Goal: Share content: Distribute website content to other platforms or users

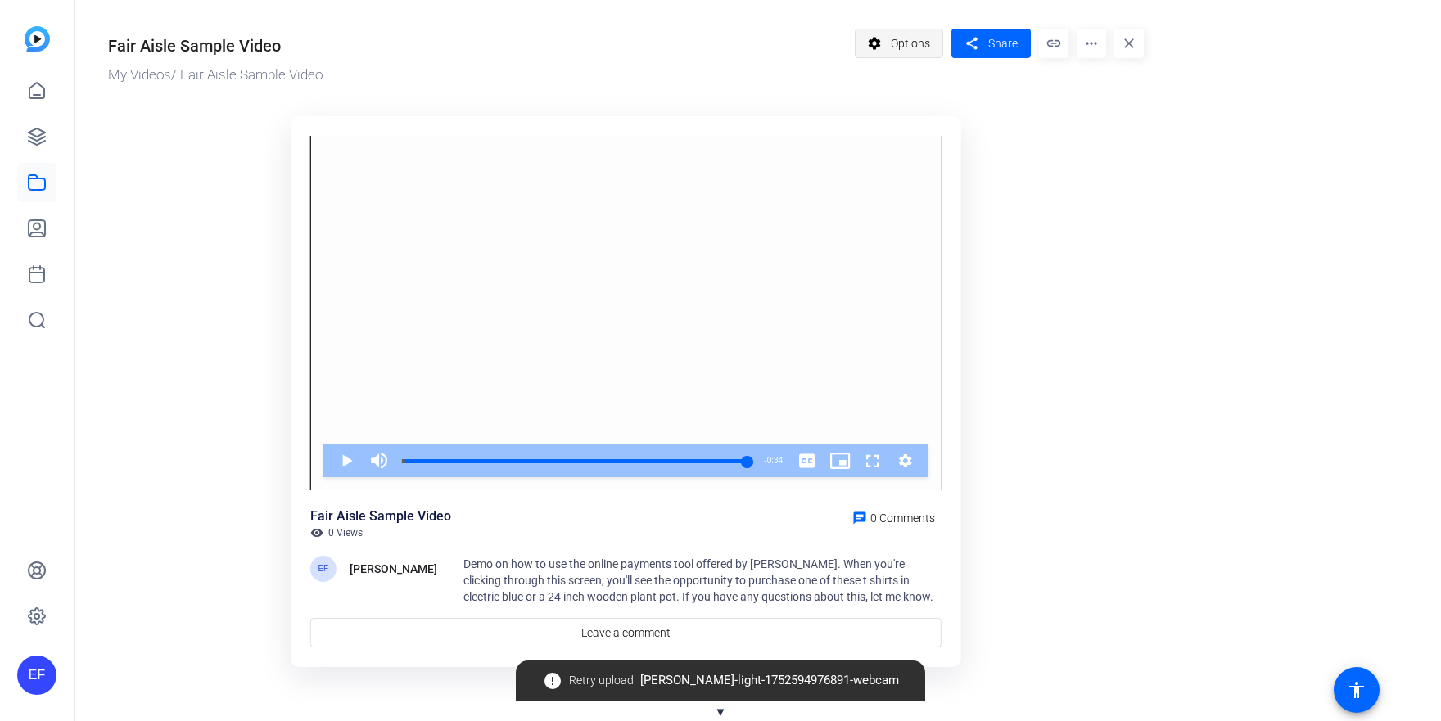
click at [909, 43] on span "Options" at bounding box center [910, 43] width 39 height 31
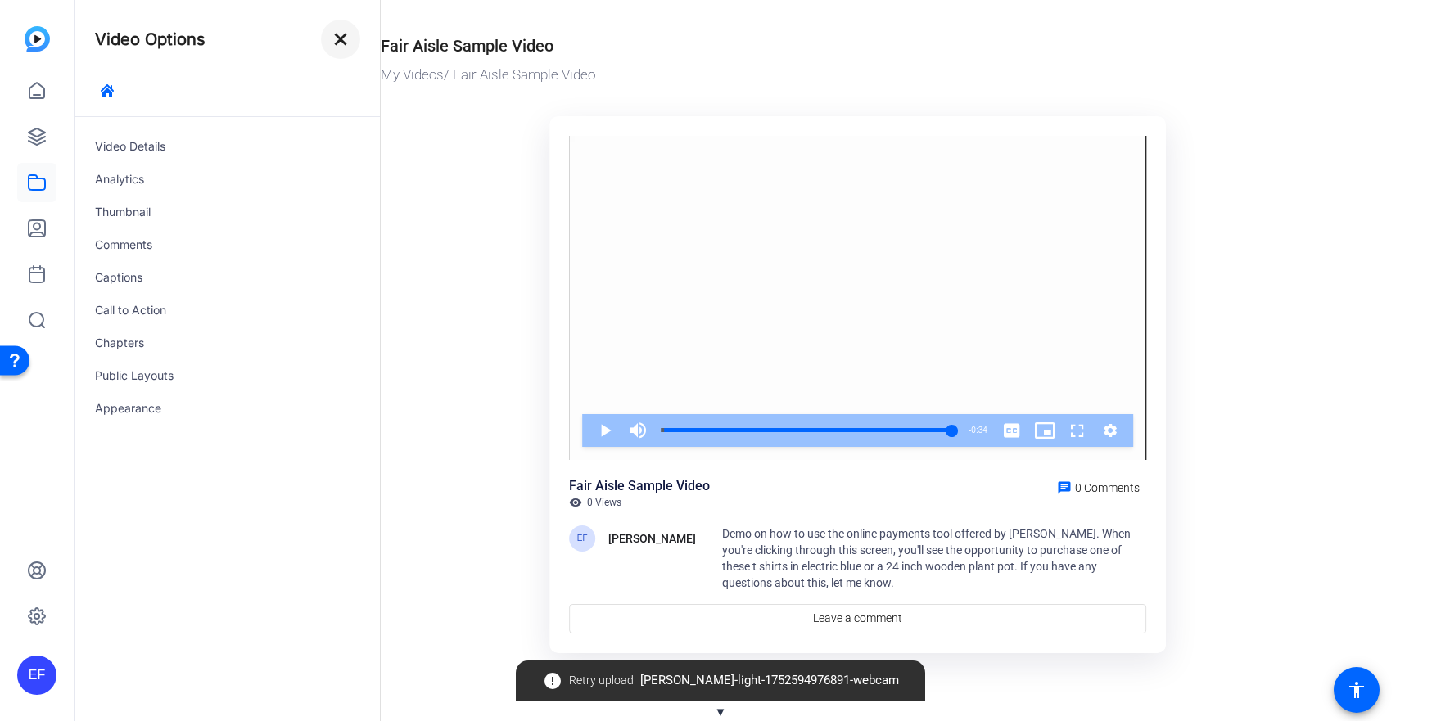
click at [335, 37] on mat-icon "close" at bounding box center [341, 39] width 20 height 20
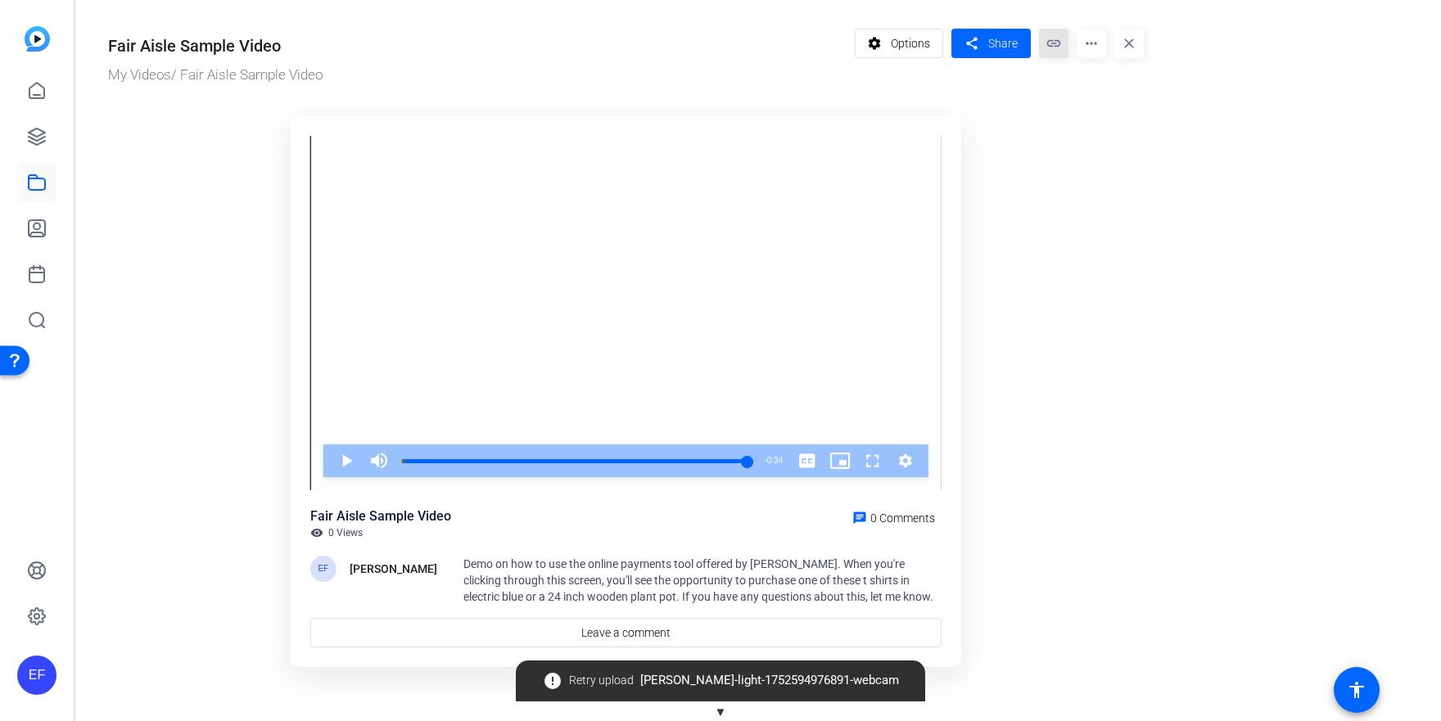
click at [1056, 46] on mat-icon "link" at bounding box center [1053, 43] width 29 height 29
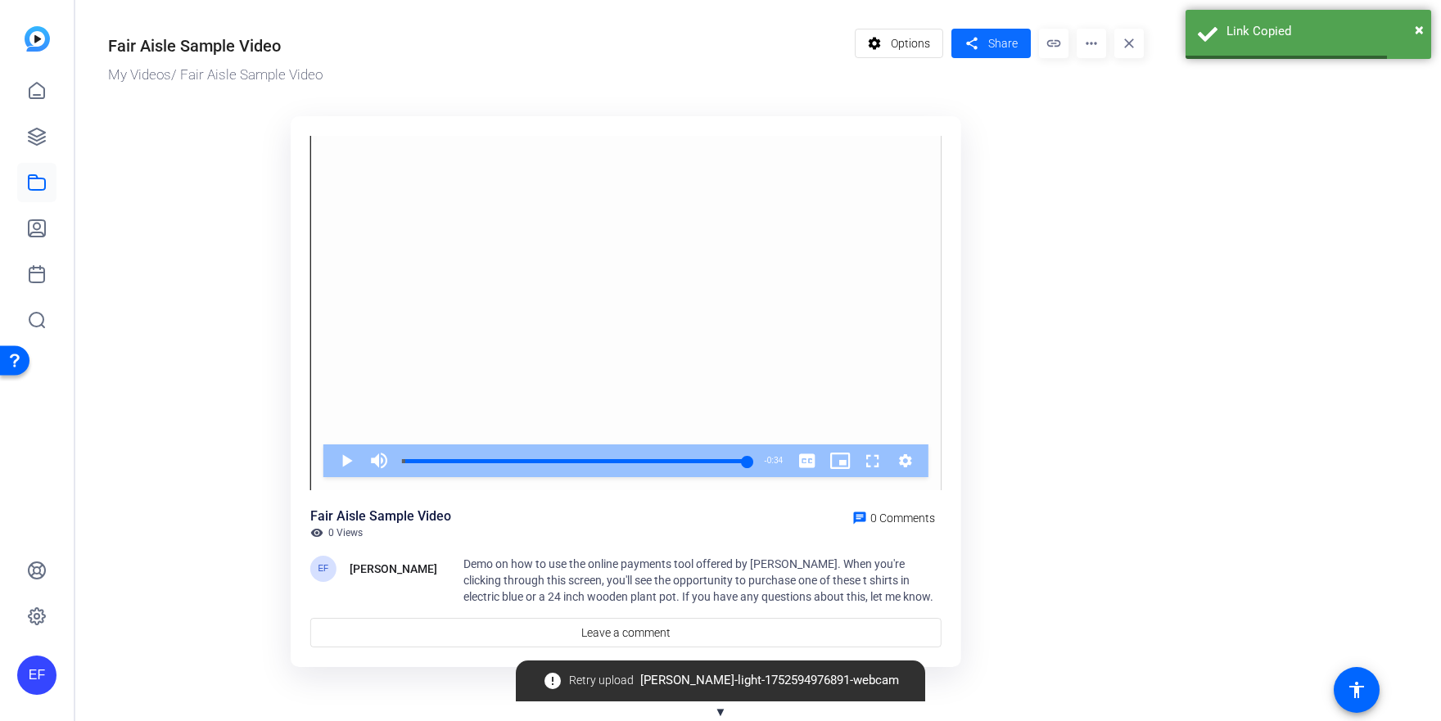
click at [994, 47] on span "Share" at bounding box center [1002, 43] width 29 height 17
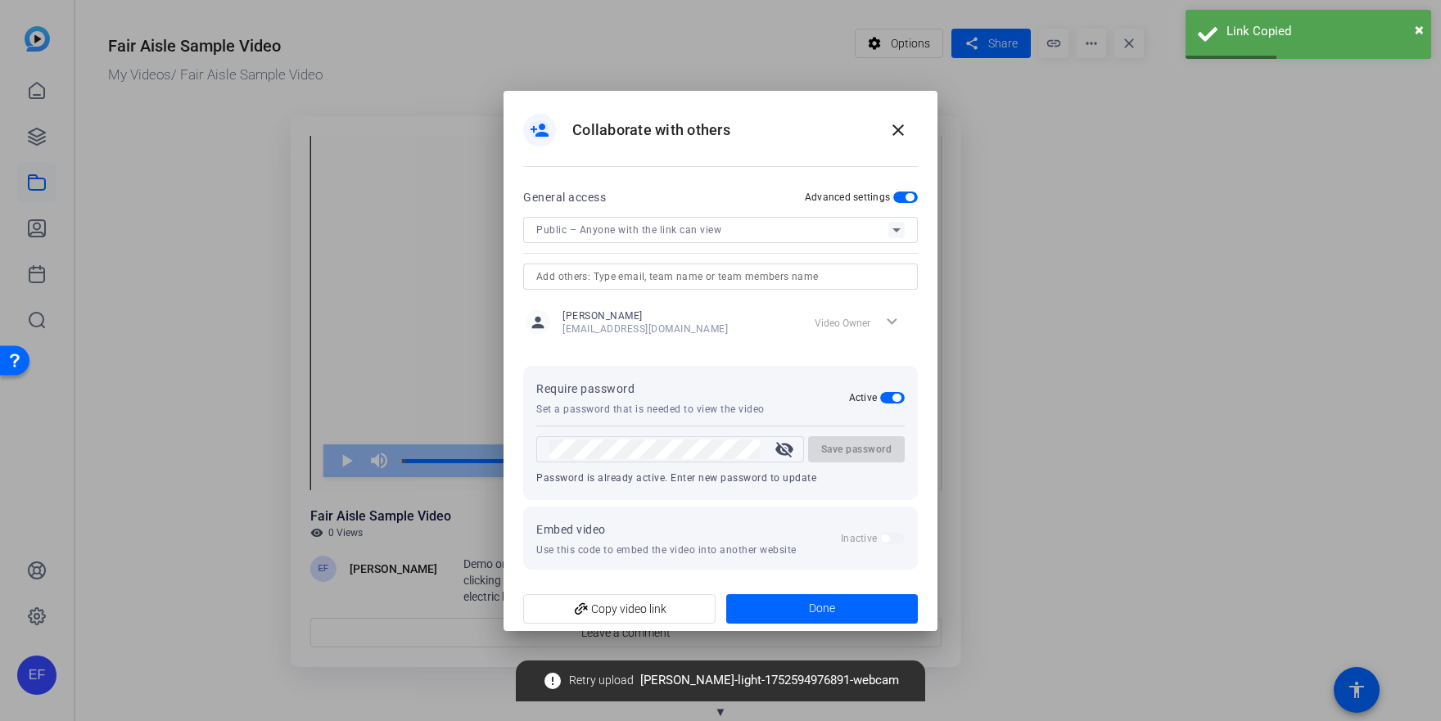
click at [721, 236] on div "Public – Anyone with the link can view" at bounding box center [712, 229] width 352 height 20
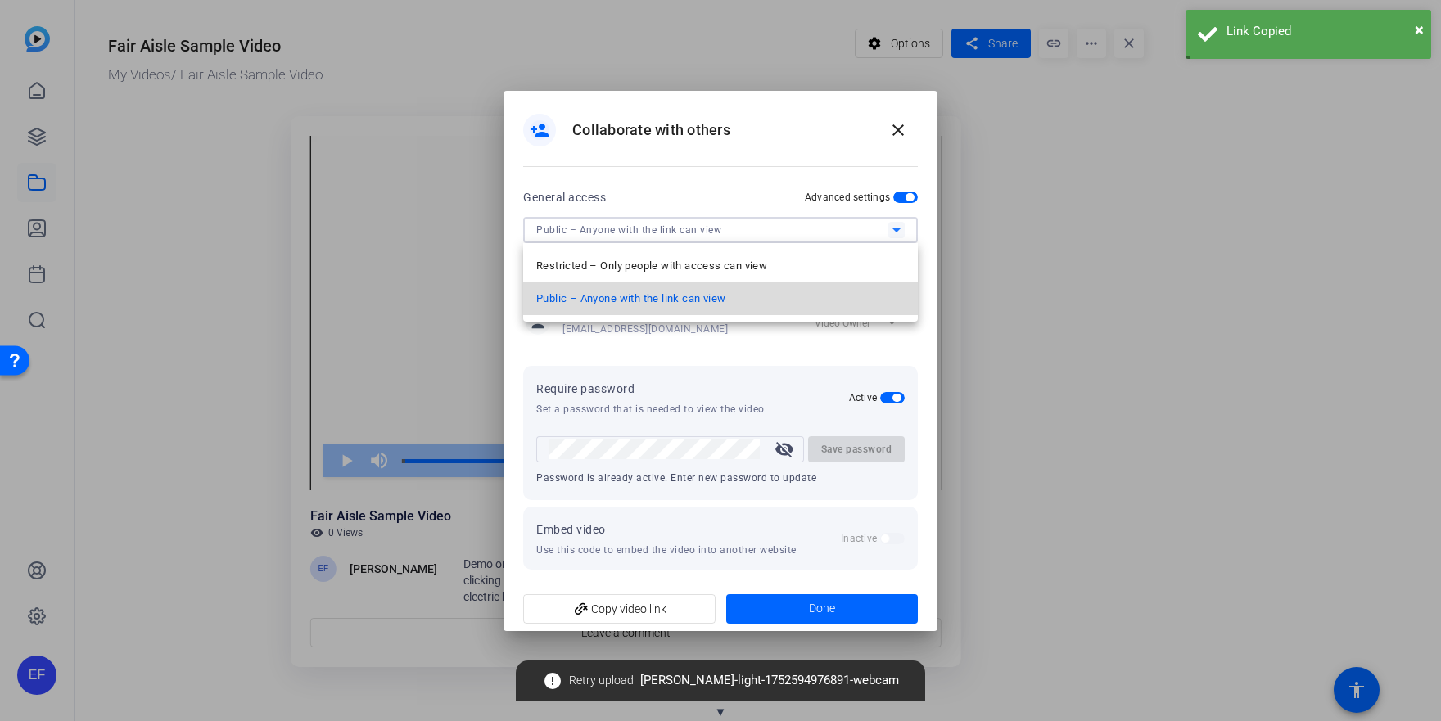
click at [707, 298] on span "Public – Anyone with the link can view" at bounding box center [630, 299] width 189 height 20
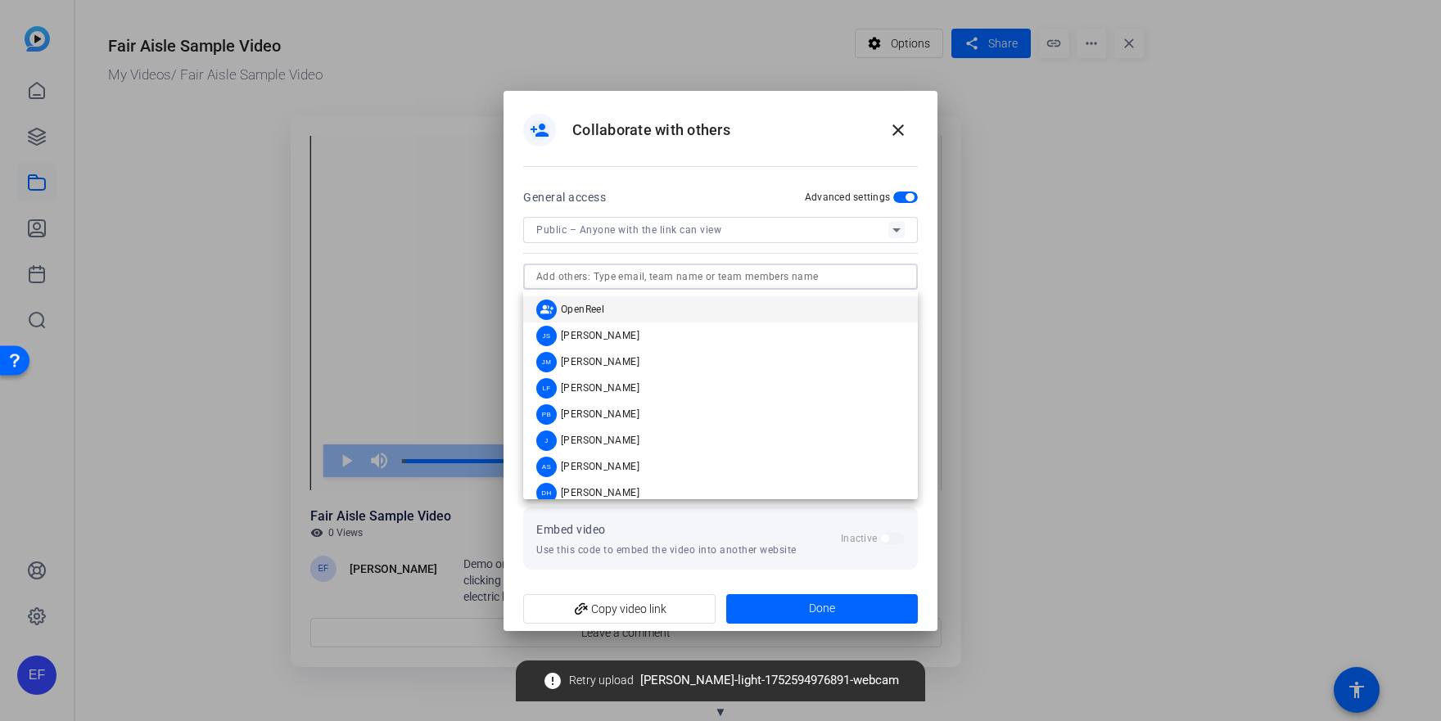
click at [840, 270] on input "text" at bounding box center [720, 277] width 368 height 20
click at [780, 228] on div "Public – Anyone with the link can view" at bounding box center [712, 229] width 352 height 20
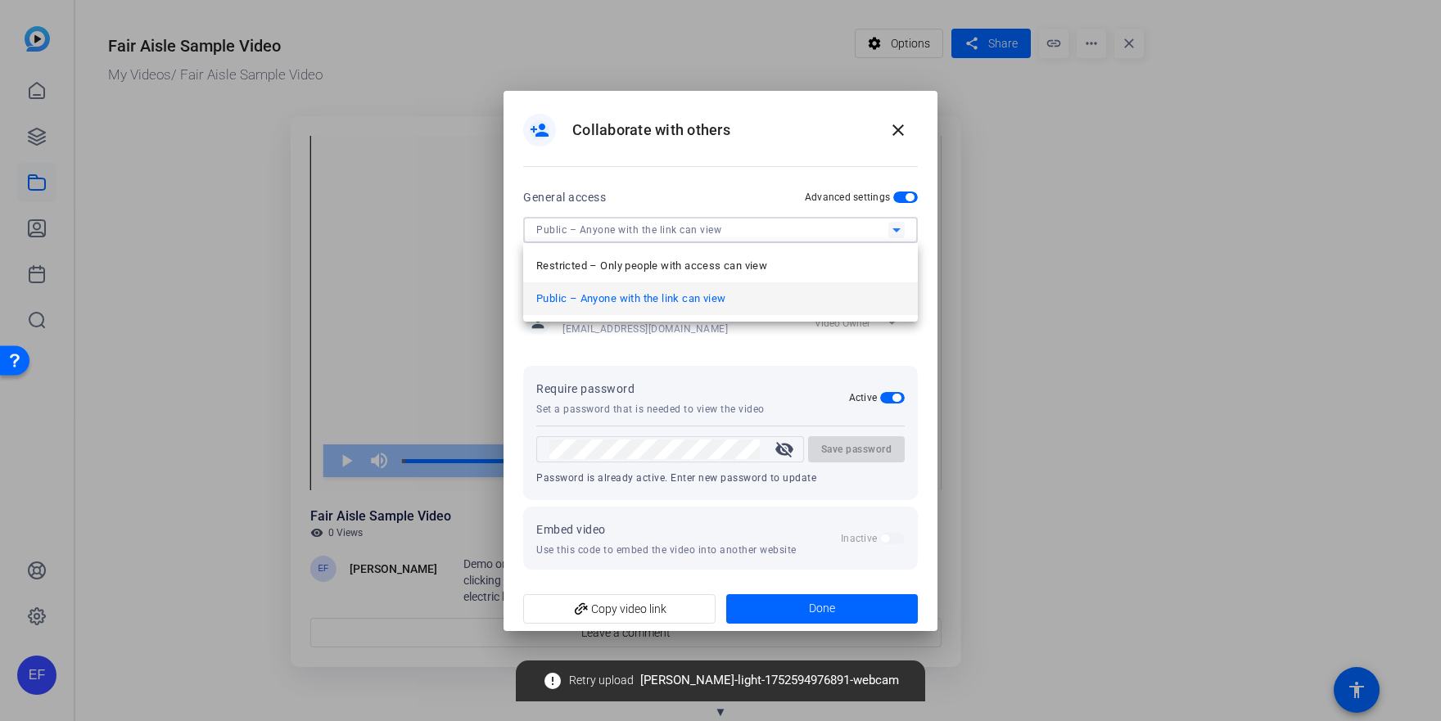
click at [667, 301] on span "Public – Anyone with the link can view" at bounding box center [630, 299] width 189 height 20
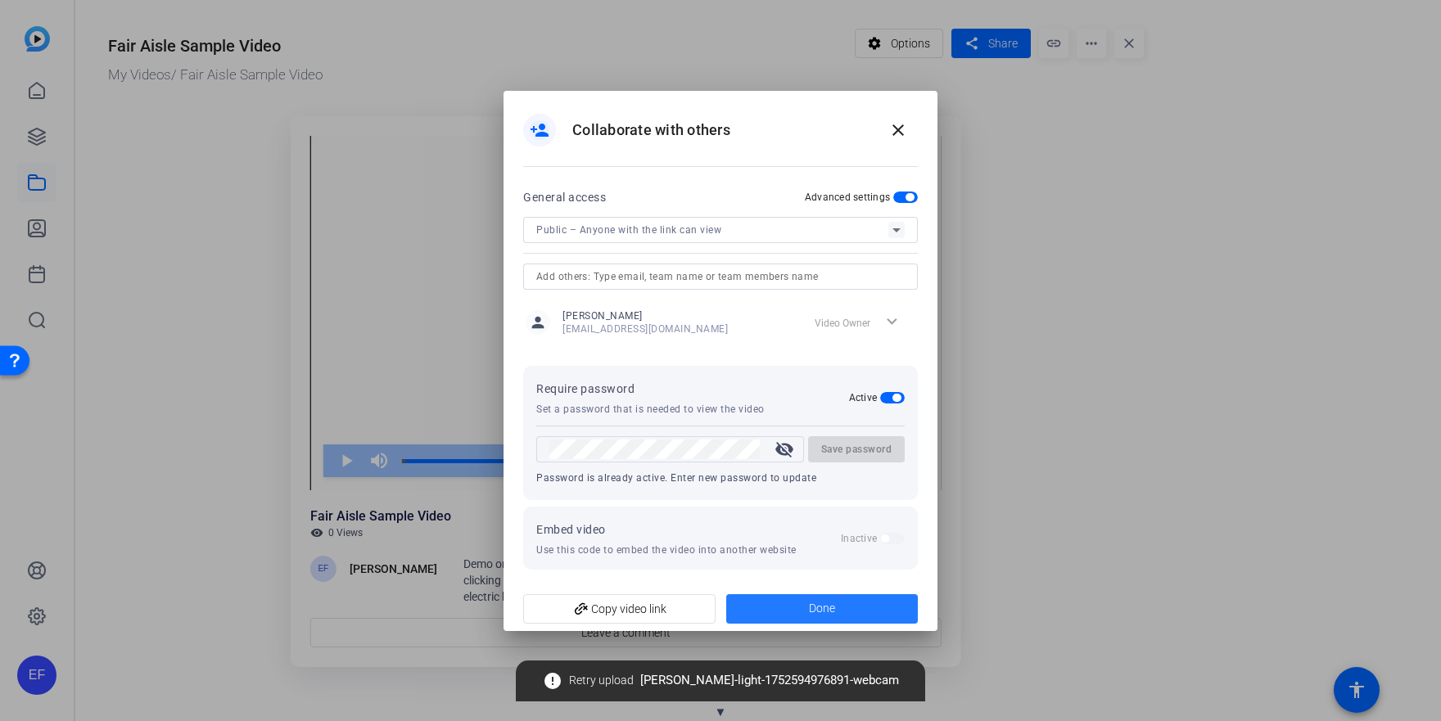
click at [846, 603] on span at bounding box center [822, 609] width 192 height 39
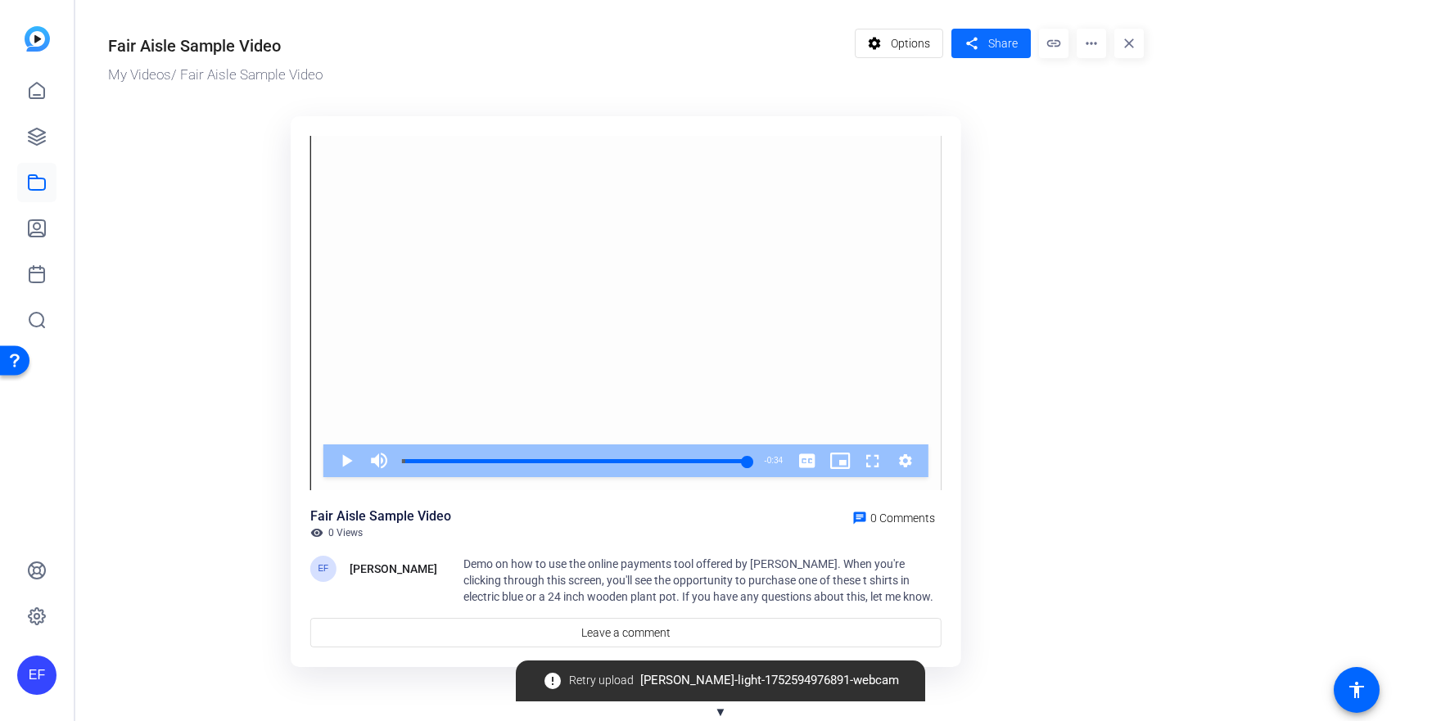
click at [982, 51] on mat-icon "share" at bounding box center [971, 44] width 20 height 22
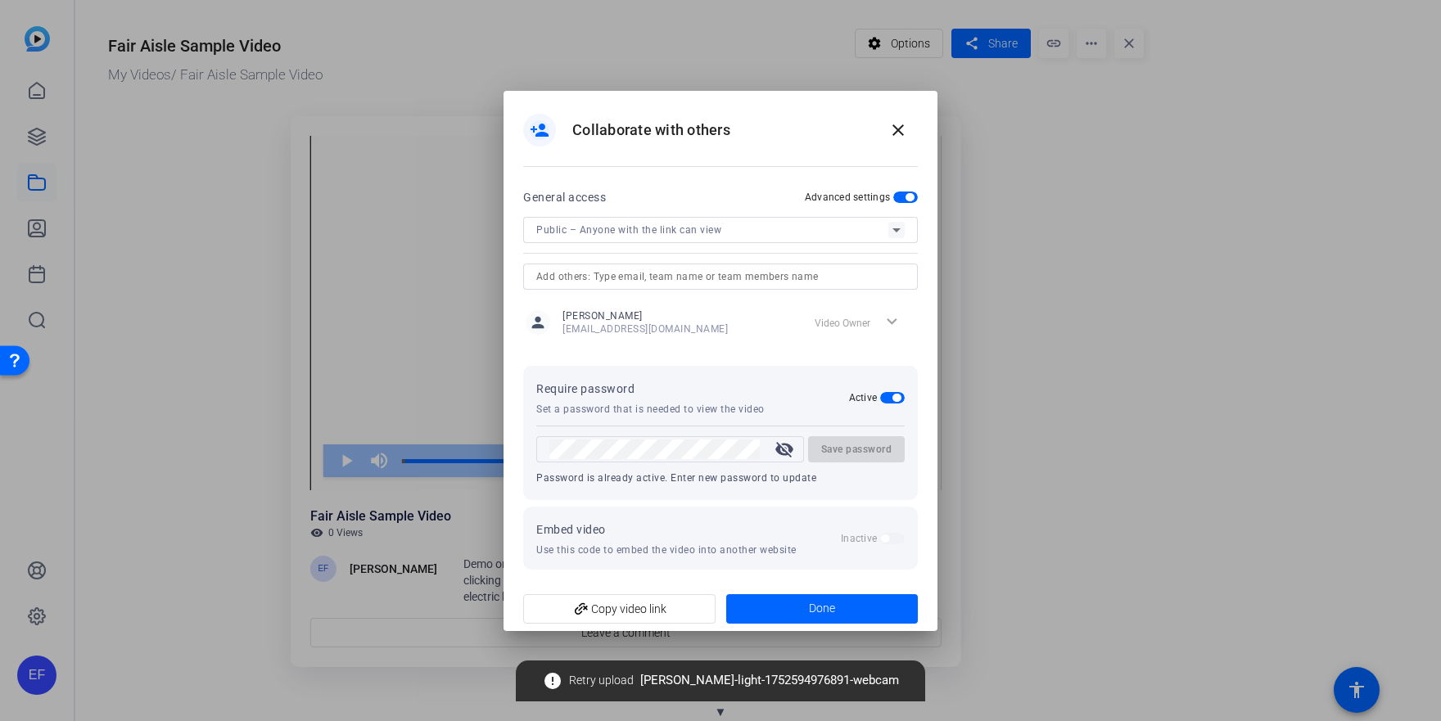
click at [906, 198] on span "button" at bounding box center [910, 197] width 8 height 8
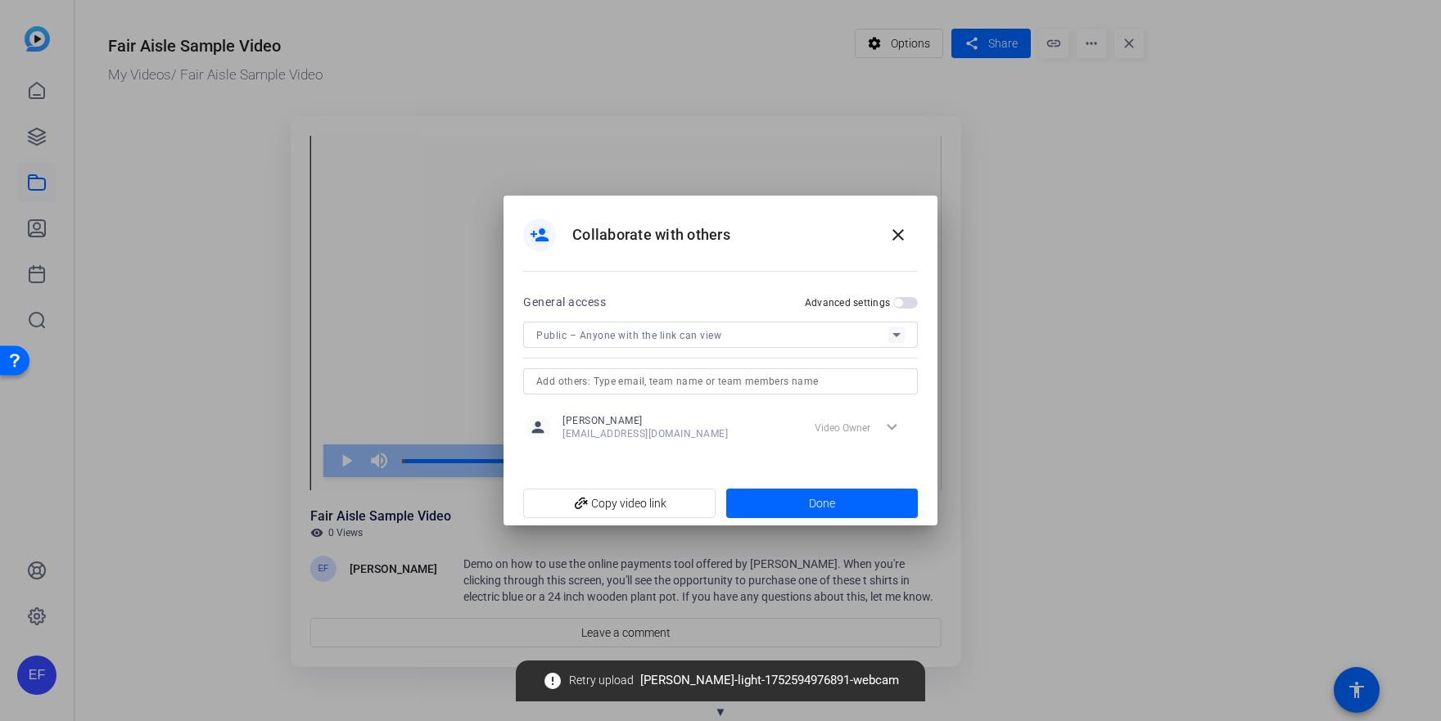
click at [744, 341] on div "Public – Anyone with the link can view" at bounding box center [712, 335] width 352 height 20
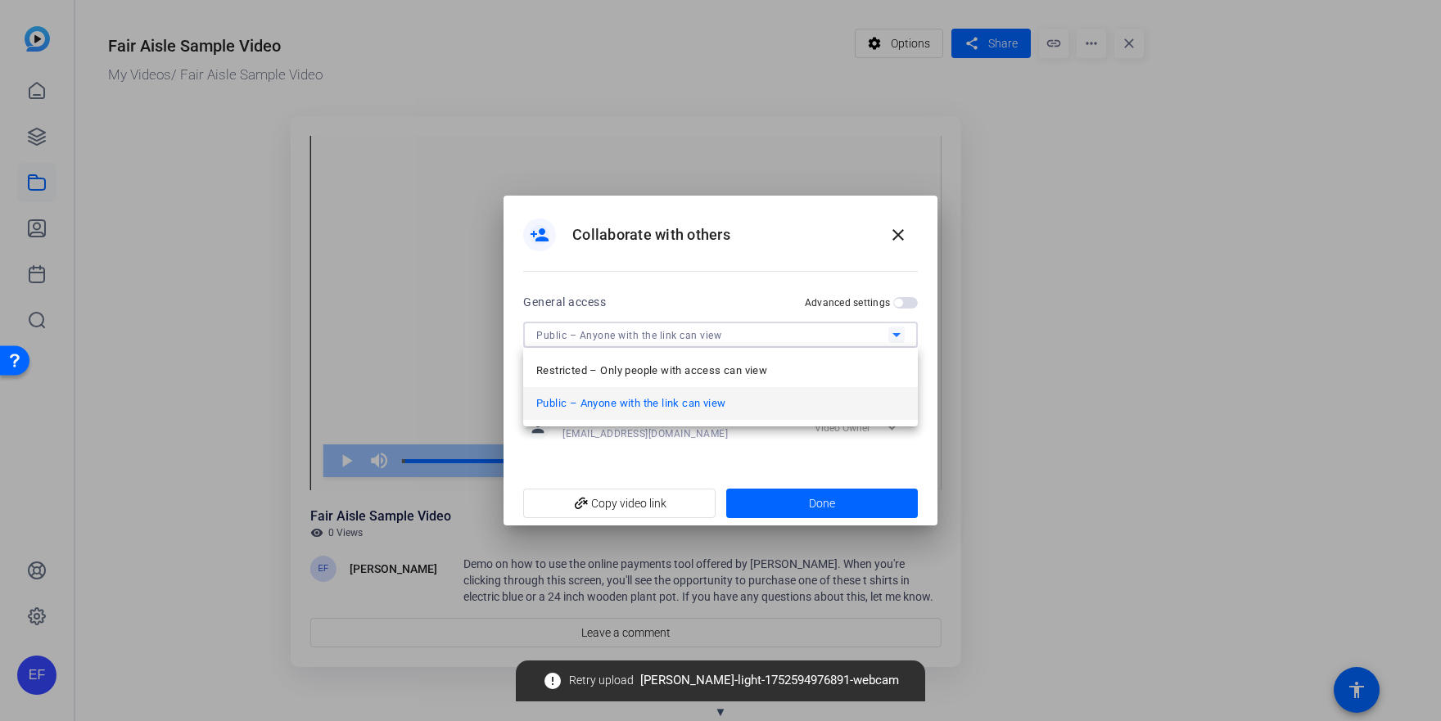
click at [721, 407] on span "Public – Anyone with the link can view" at bounding box center [630, 404] width 189 height 20
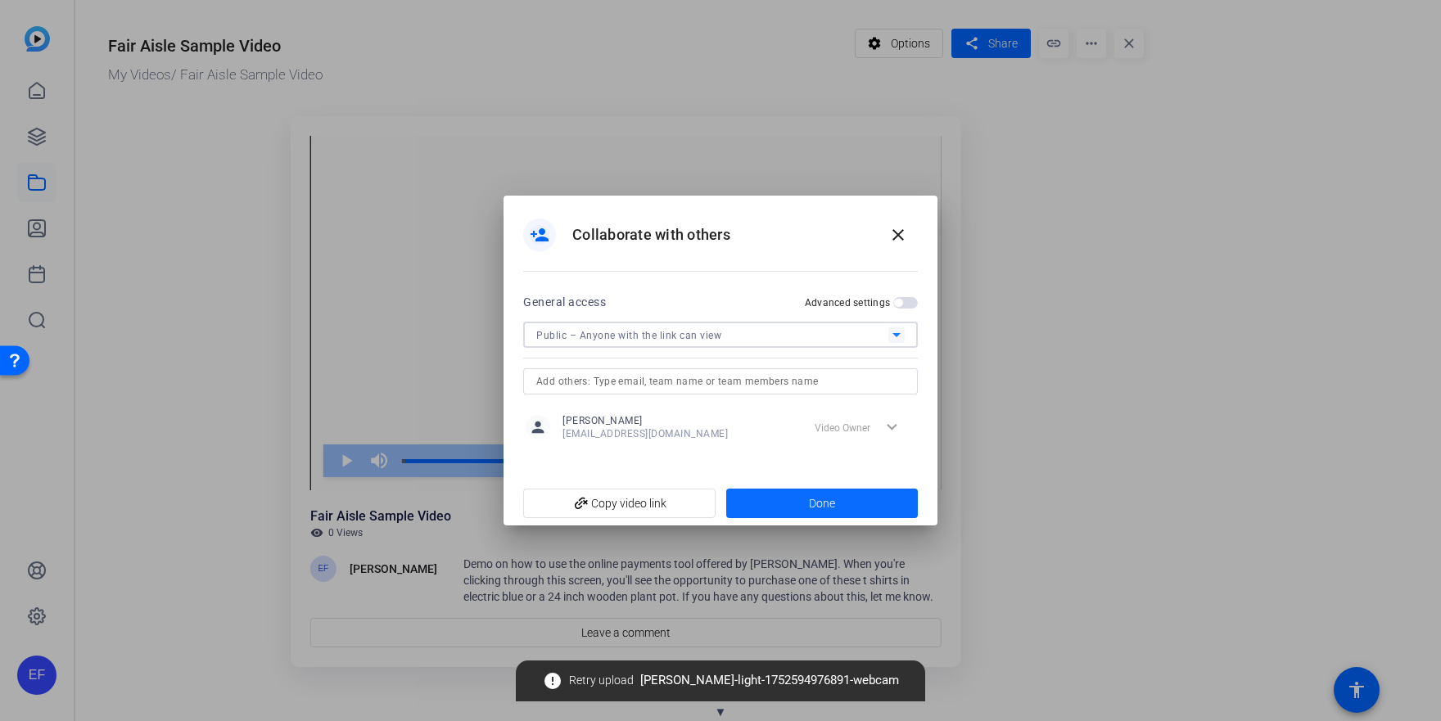
click at [823, 501] on span "Done" at bounding box center [822, 503] width 26 height 17
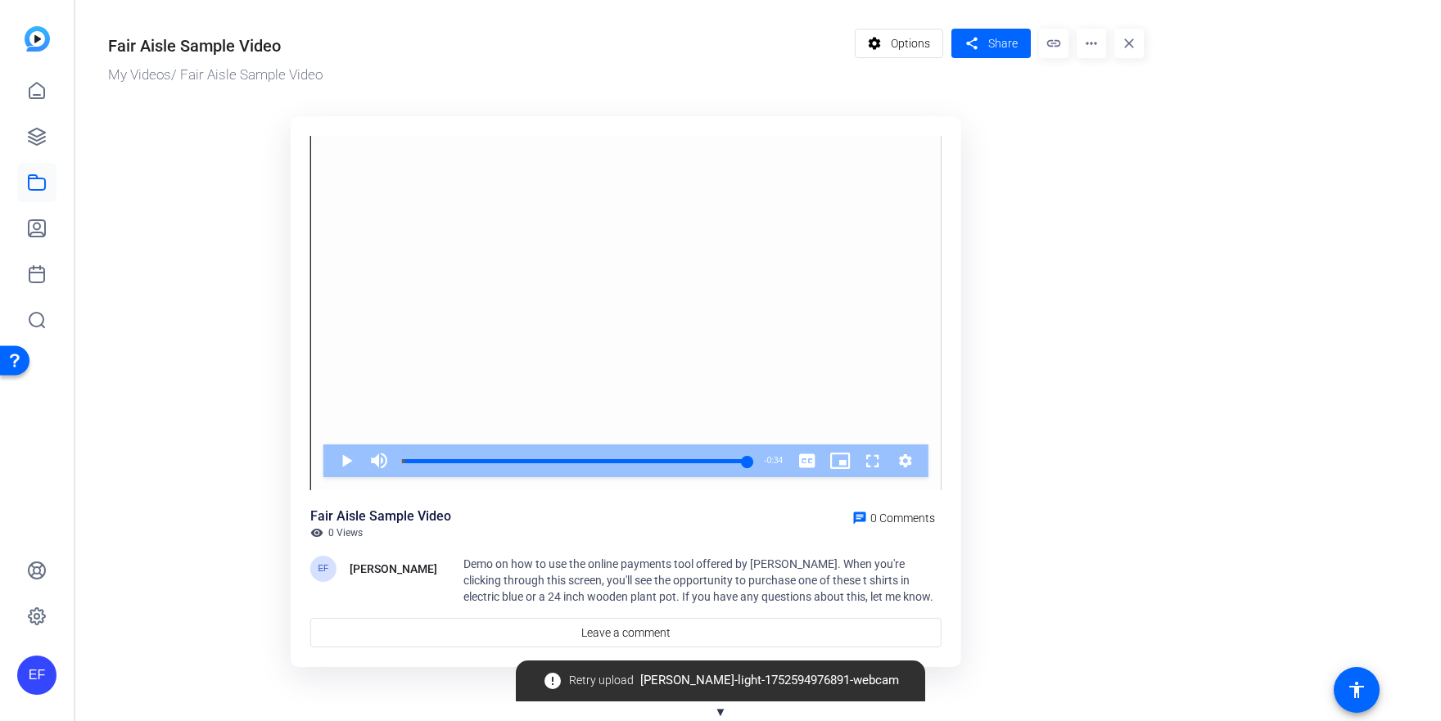
click at [1051, 44] on mat-icon "link" at bounding box center [1053, 43] width 29 height 29
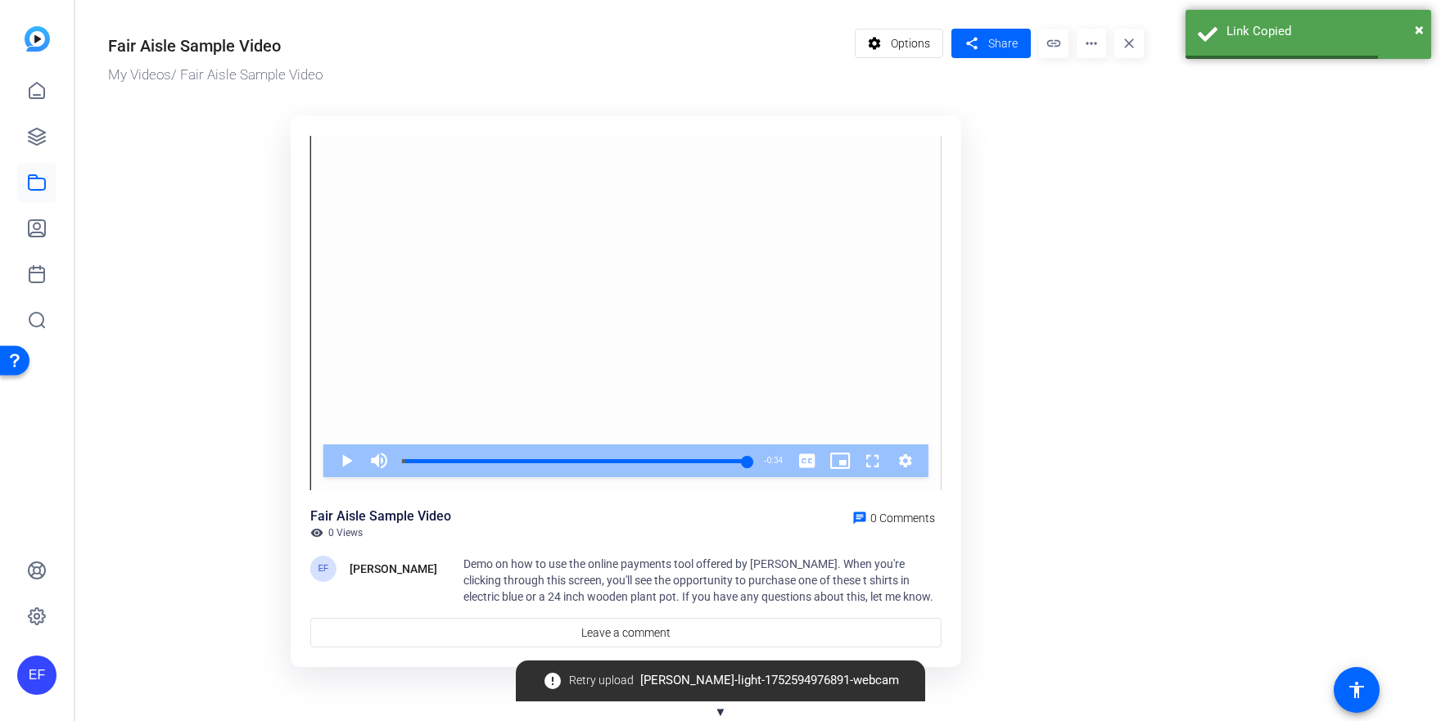
click at [1097, 48] on mat-icon "more_horiz" at bounding box center [1091, 43] width 29 height 29
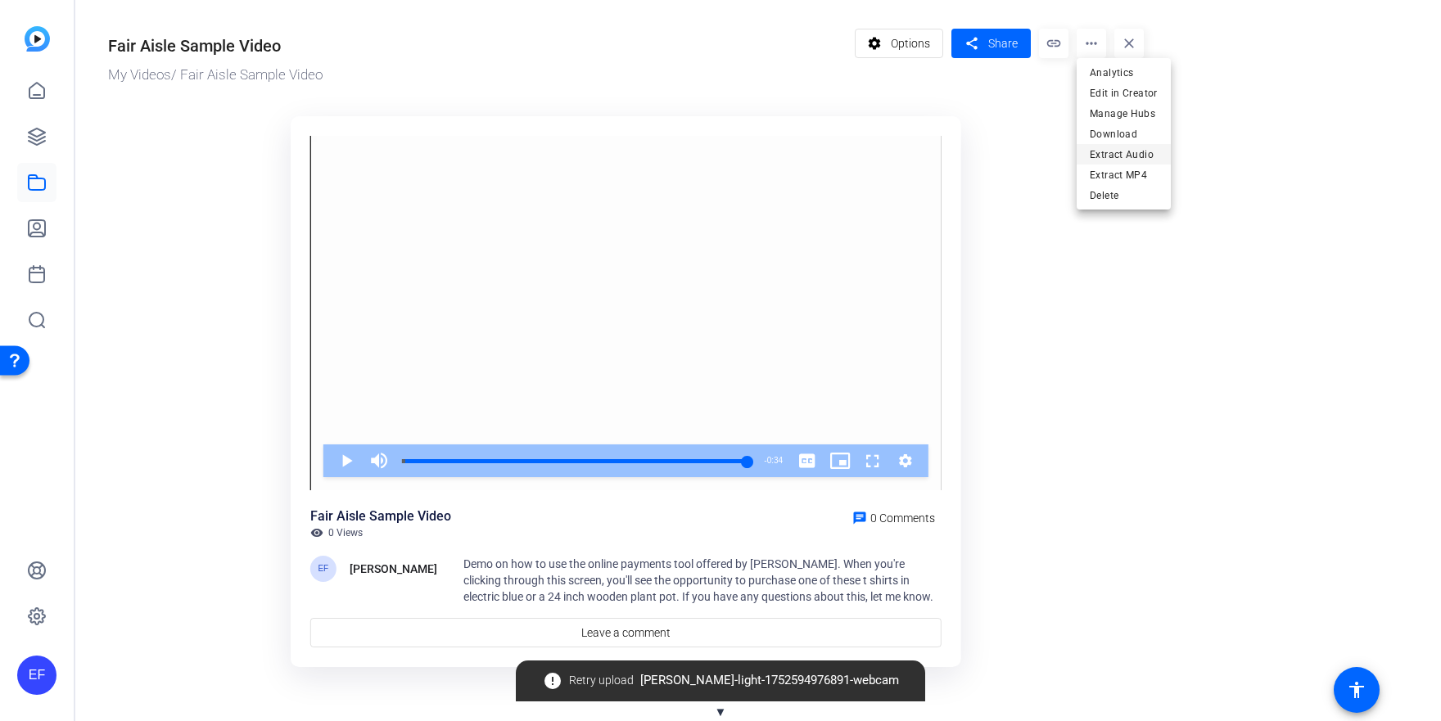
click at [1143, 149] on span "Extract Audio" at bounding box center [1124, 155] width 68 height 20
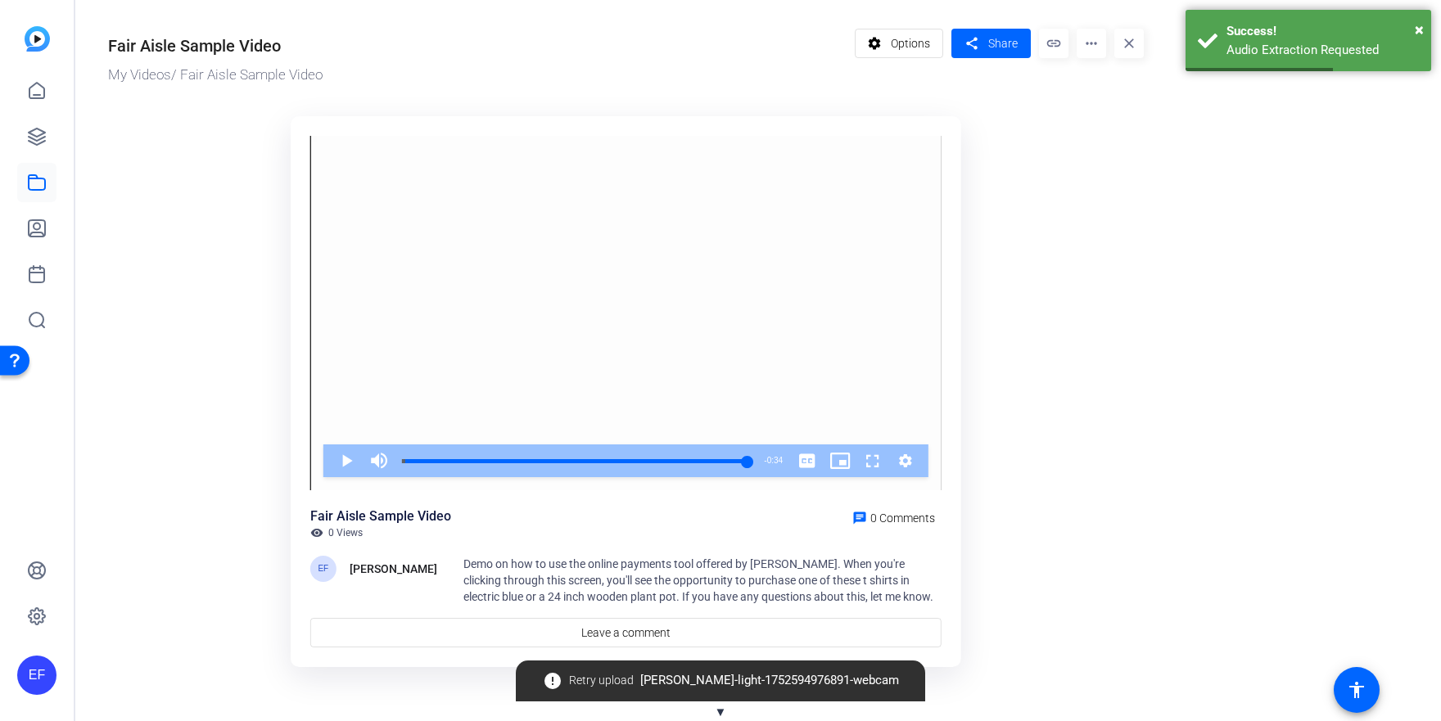
click at [1096, 48] on mat-icon "more_horiz" at bounding box center [1091, 43] width 29 height 29
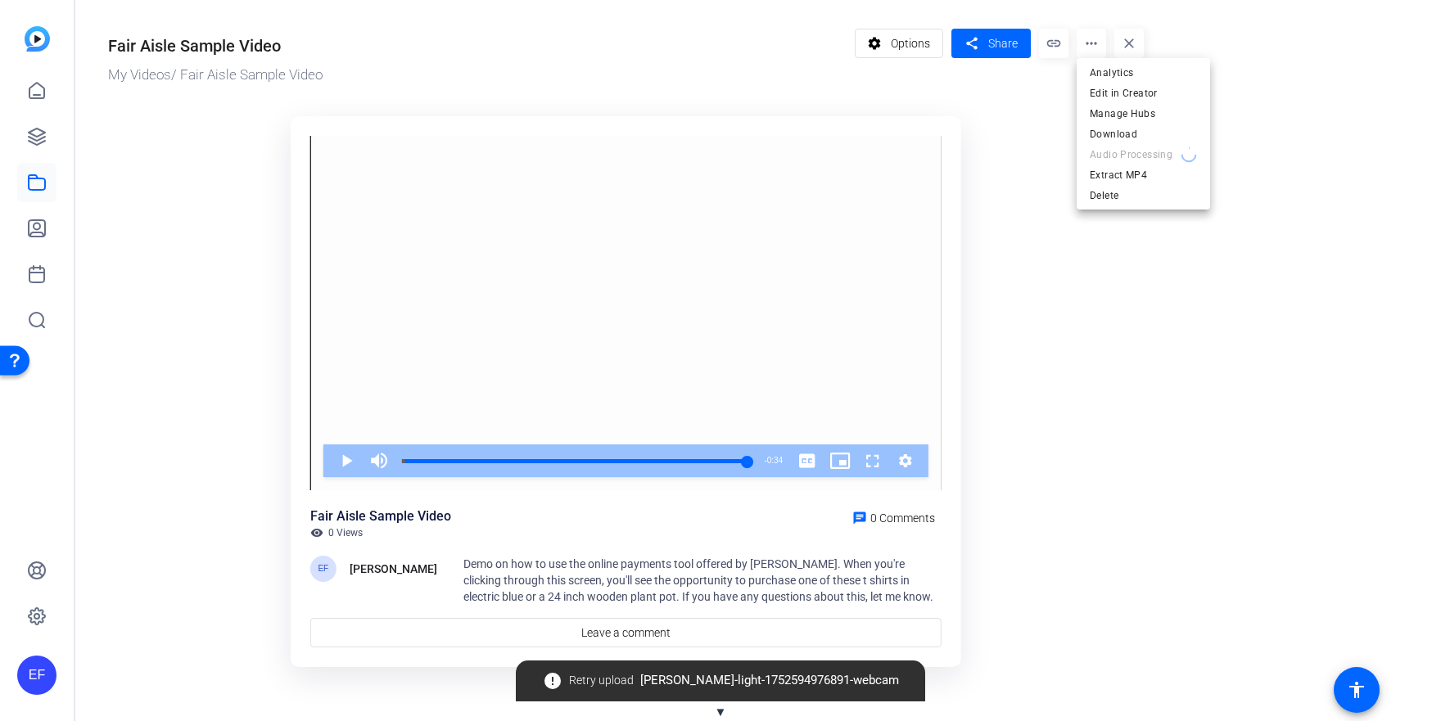
click at [1100, 470] on div at bounding box center [720, 360] width 1441 height 721
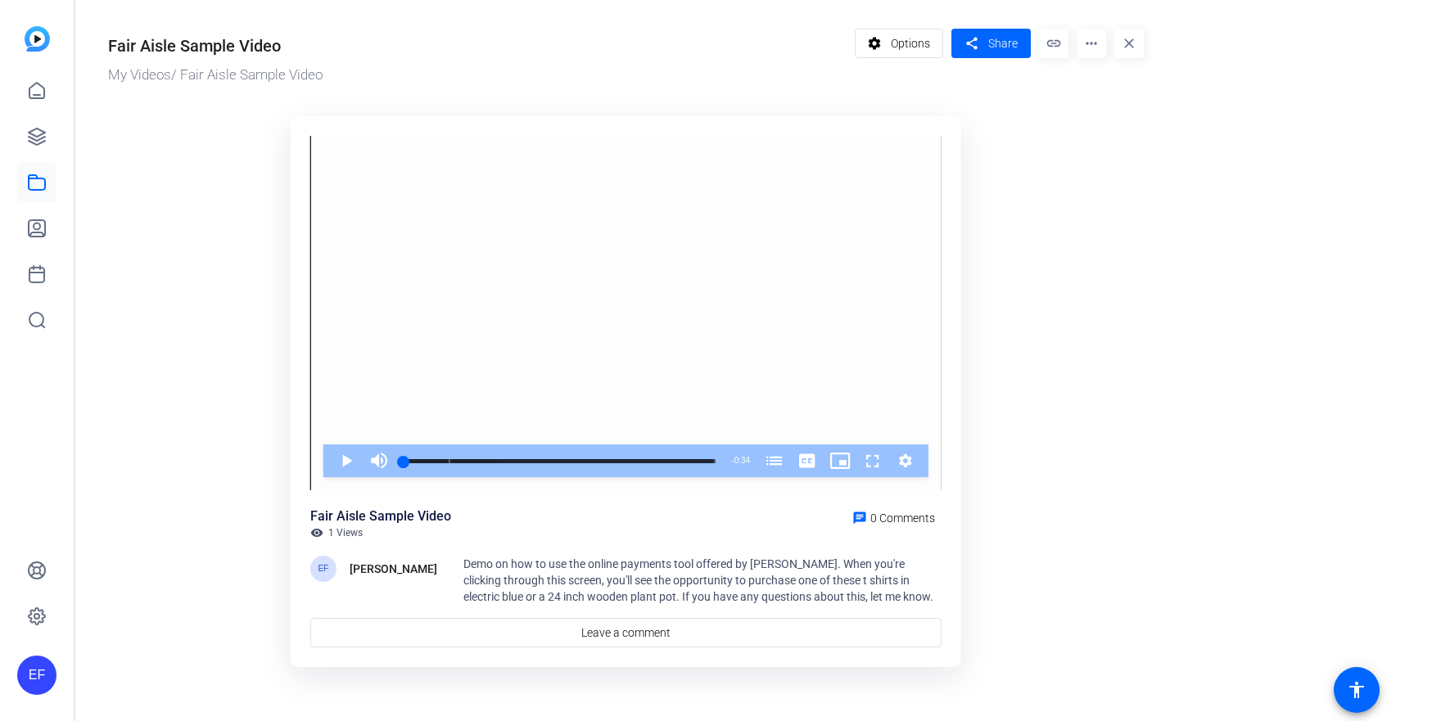
click at [1091, 51] on mat-icon "more_horiz" at bounding box center [1091, 43] width 29 height 29
click at [911, 43] on div at bounding box center [720, 360] width 1441 height 721
click at [869, 43] on mat-icon "settings" at bounding box center [875, 43] width 20 height 31
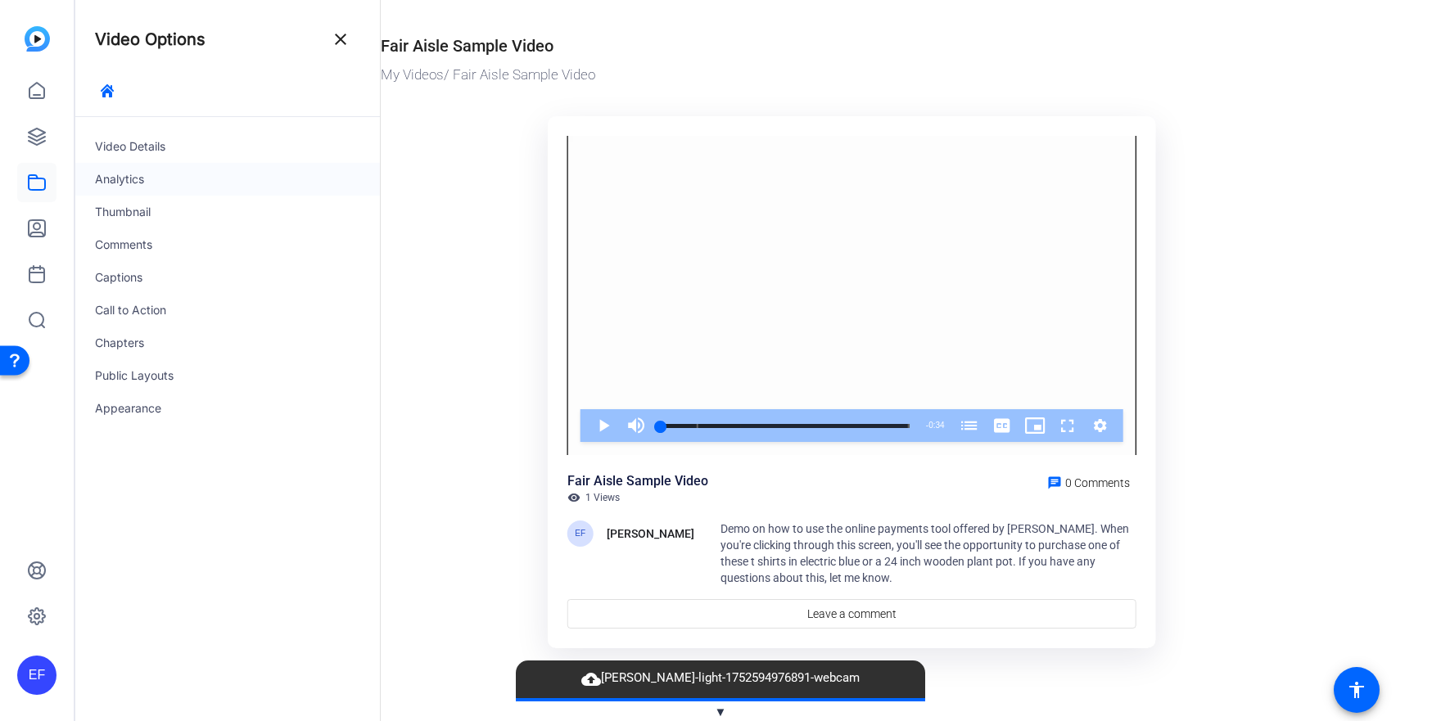
click at [169, 177] on div "Analytics" at bounding box center [227, 179] width 305 height 33
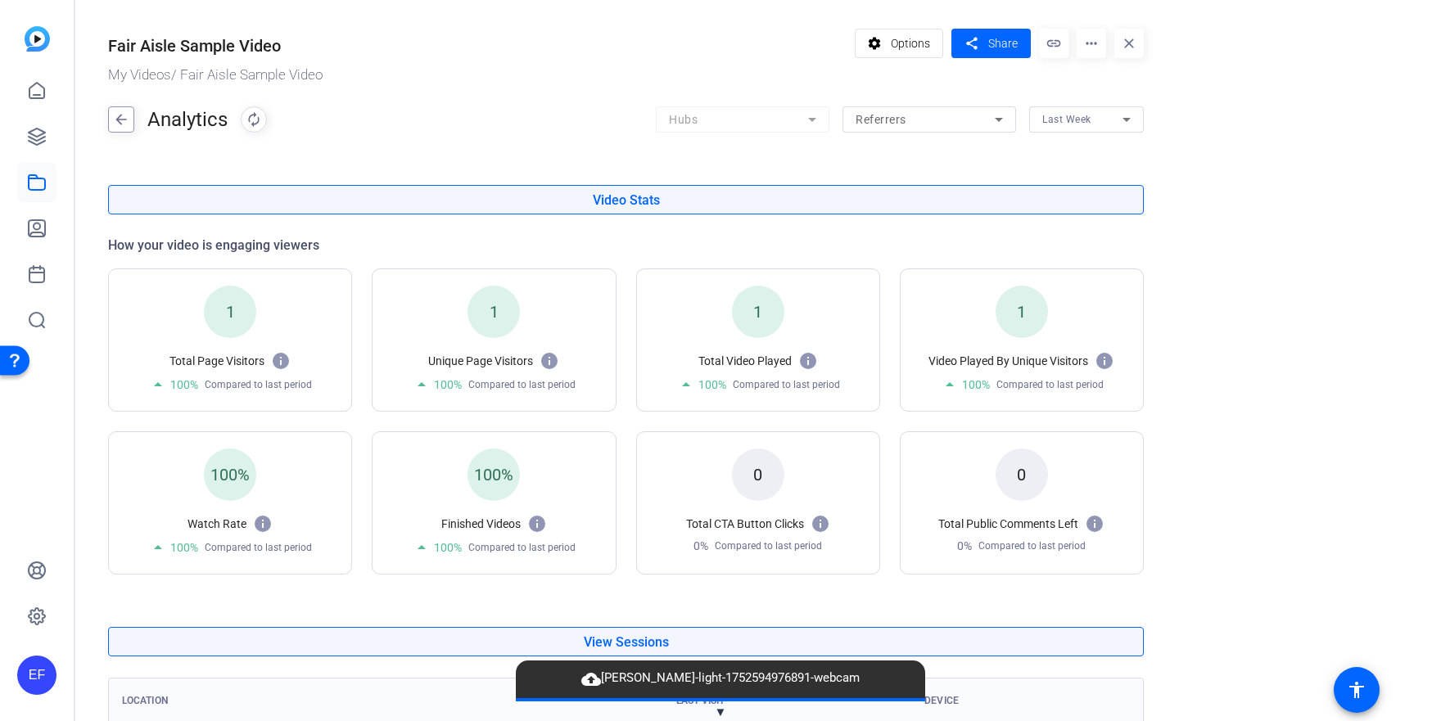
click at [123, 114] on mat-icon "arrow_back" at bounding box center [121, 119] width 25 height 26
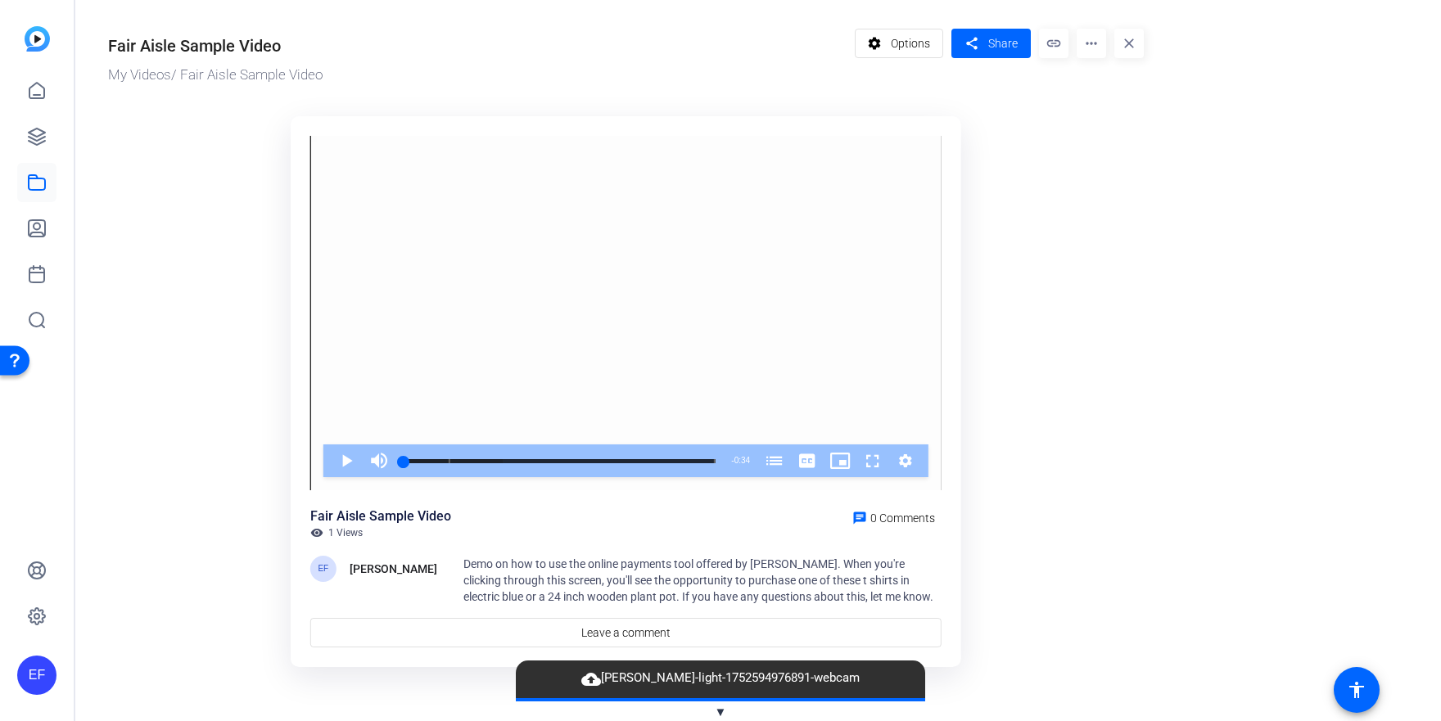
click at [1084, 48] on mat-icon "more_horiz" at bounding box center [1091, 43] width 29 height 29
